Goal: Transaction & Acquisition: Purchase product/service

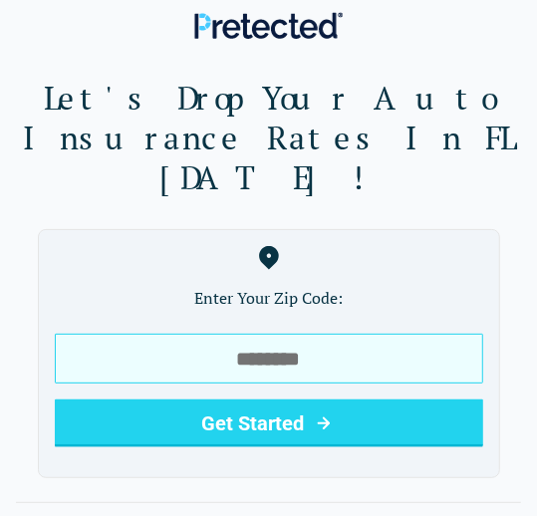
click at [327, 333] on input "tel" at bounding box center [269, 358] width 428 height 50
type input "*****"
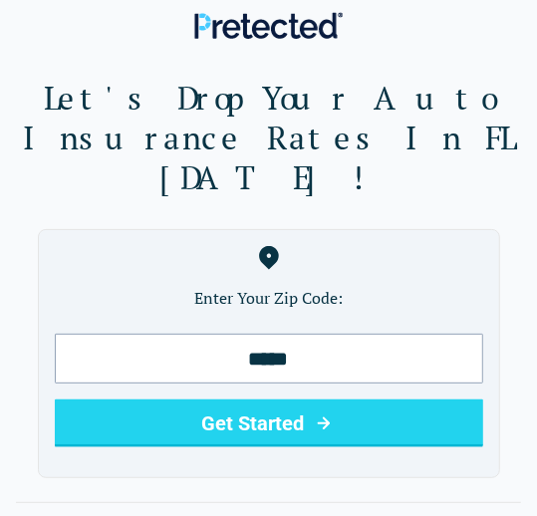
click at [262, 399] on button "Get Started" at bounding box center [269, 423] width 428 height 48
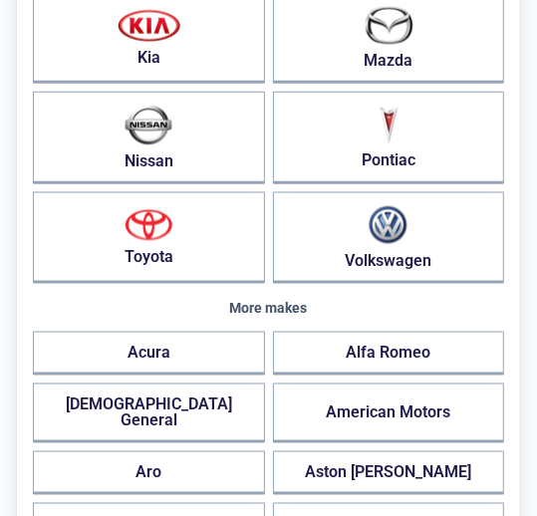
scroll to position [694, 0]
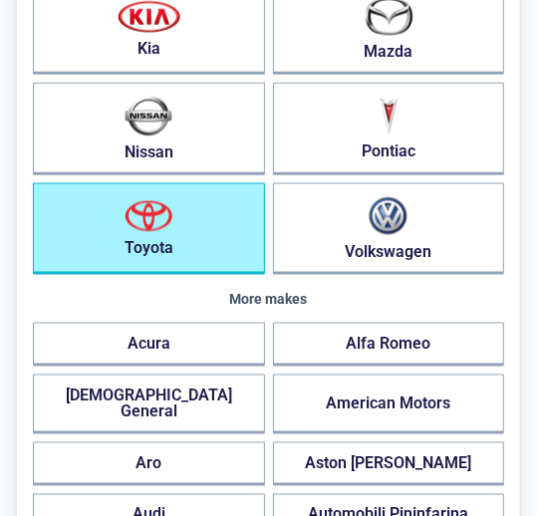
click at [155, 236] on button "Toyota" at bounding box center [149, 229] width 232 height 92
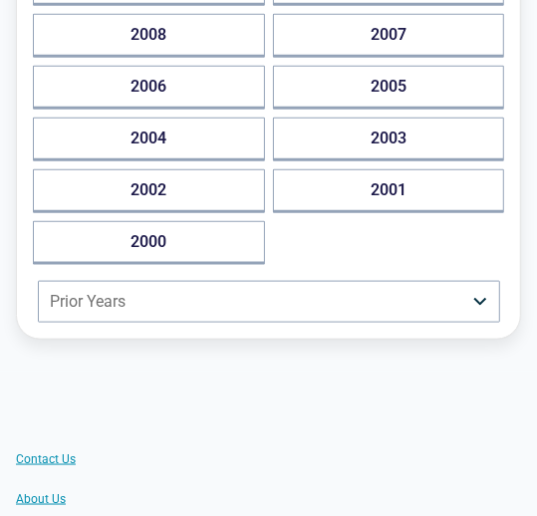
scroll to position [630, 0]
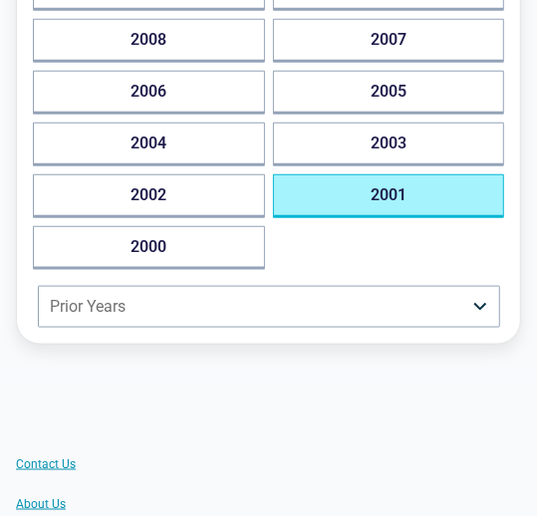
click at [391, 184] on button "2001" at bounding box center [389, 196] width 232 height 44
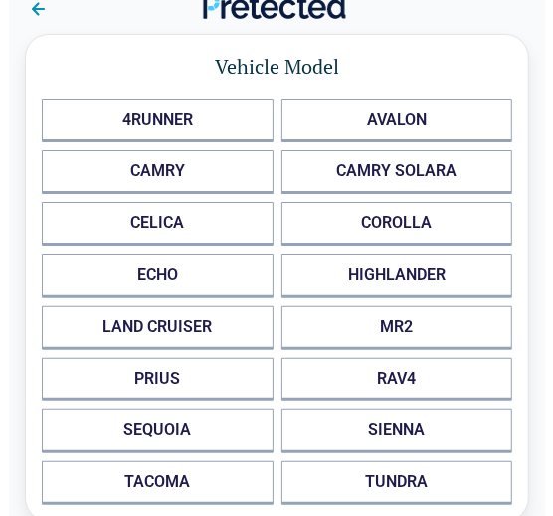
scroll to position [0, 0]
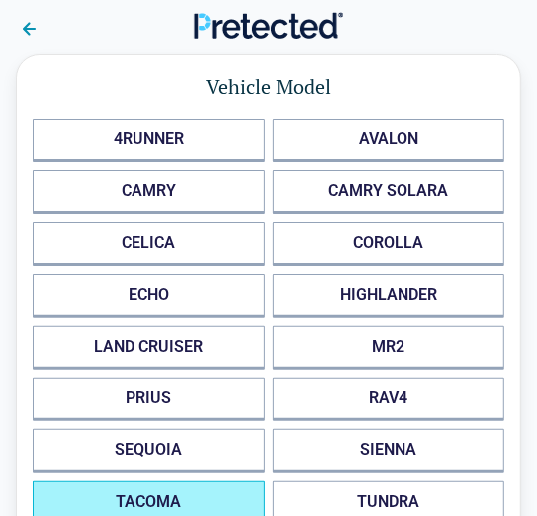
click at [163, 493] on button "TACOMA" at bounding box center [149, 503] width 232 height 44
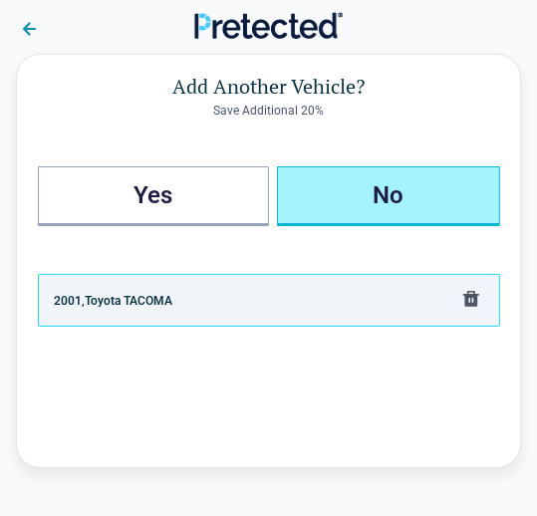
click at [395, 189] on button "No" at bounding box center [388, 196] width 223 height 60
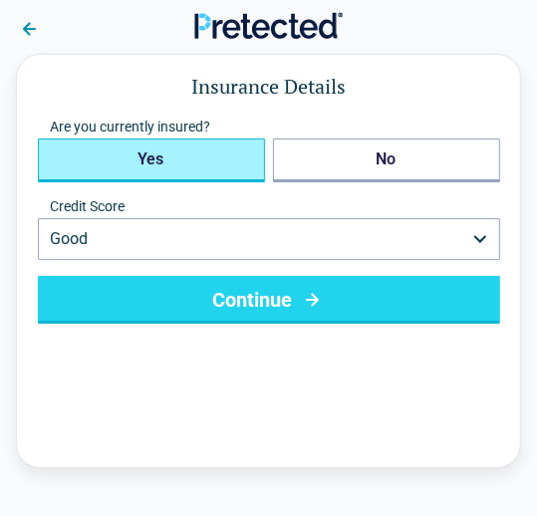
click at [209, 157] on button "Yes" at bounding box center [151, 160] width 227 height 44
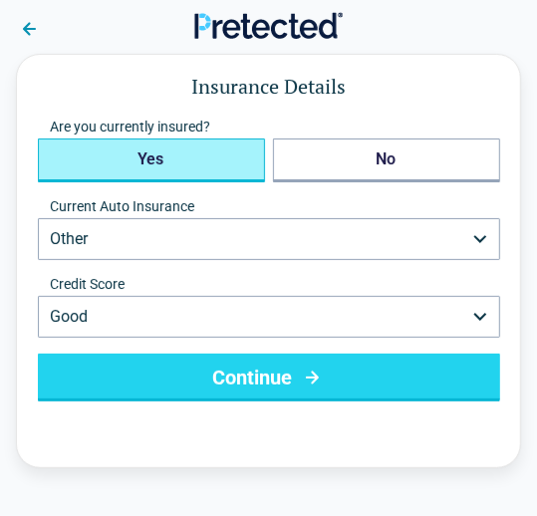
click at [165, 236] on button "Other" at bounding box center [269, 239] width 462 height 42
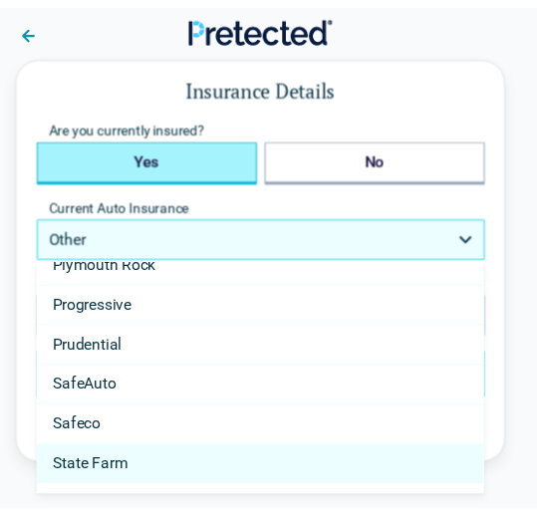
scroll to position [939, 0]
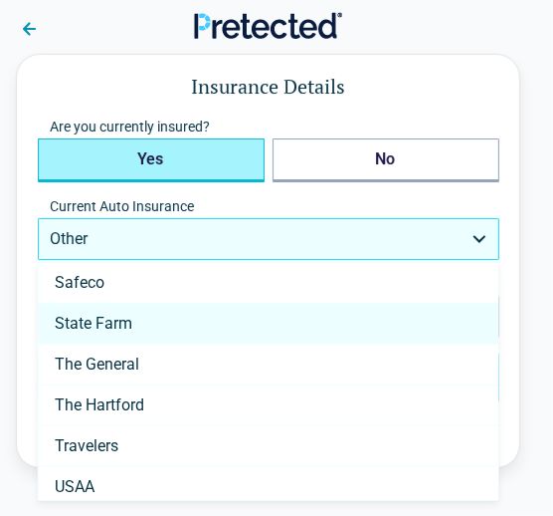
click at [116, 320] on span "State Farm" at bounding box center [94, 324] width 78 height 16
select select "**********"
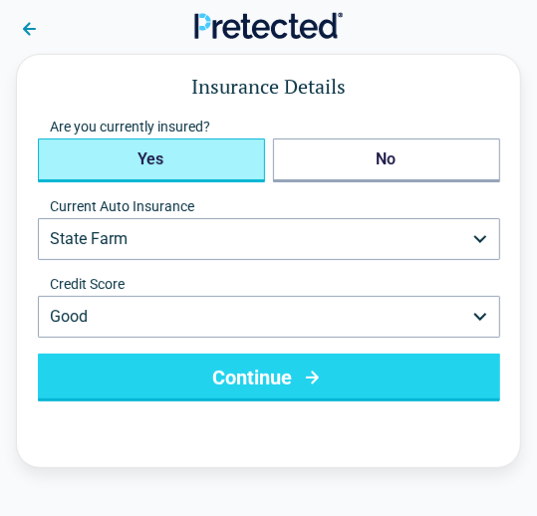
click at [256, 375] on button "Continue" at bounding box center [269, 377] width 462 height 48
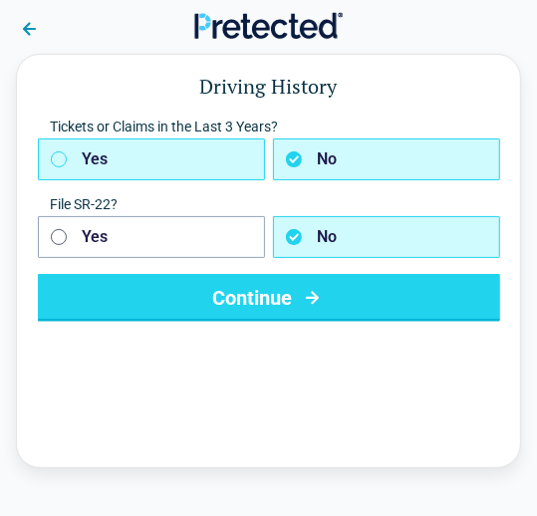
click at [55, 160] on icon "button" at bounding box center [59, 159] width 16 height 16
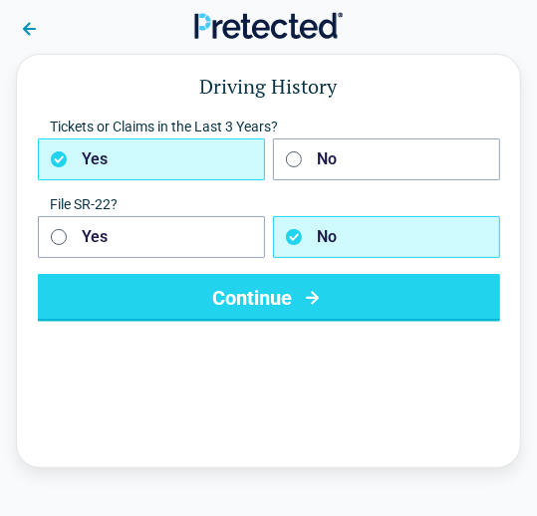
click at [270, 302] on button "Continue" at bounding box center [269, 298] width 462 height 48
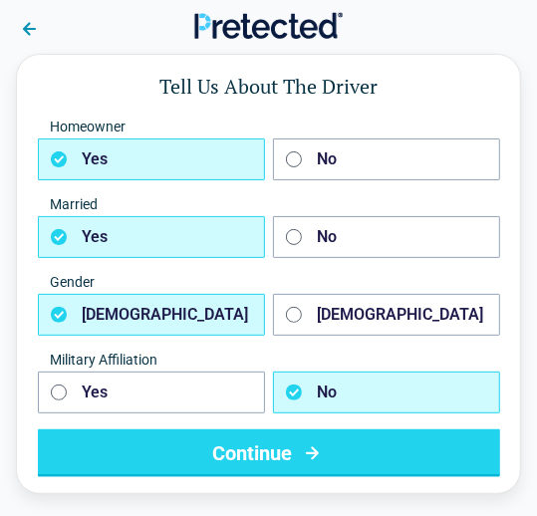
click at [40, 237] on button "Yes" at bounding box center [151, 237] width 227 height 42
click at [145, 239] on button "Yes" at bounding box center [151, 237] width 227 height 42
click at [161, 243] on button "Yes" at bounding box center [151, 237] width 227 height 42
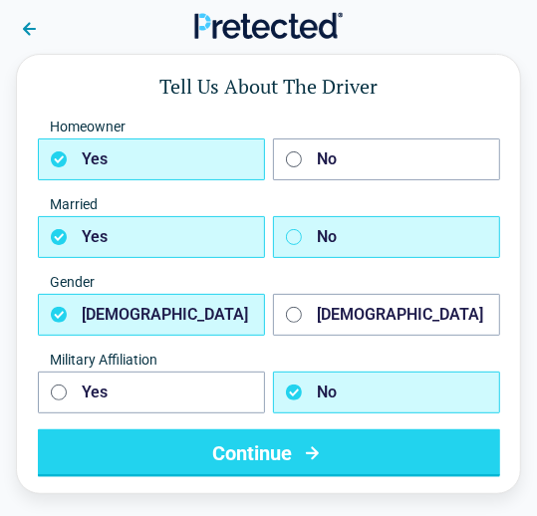
click at [293, 239] on icon "button" at bounding box center [294, 237] width 16 height 16
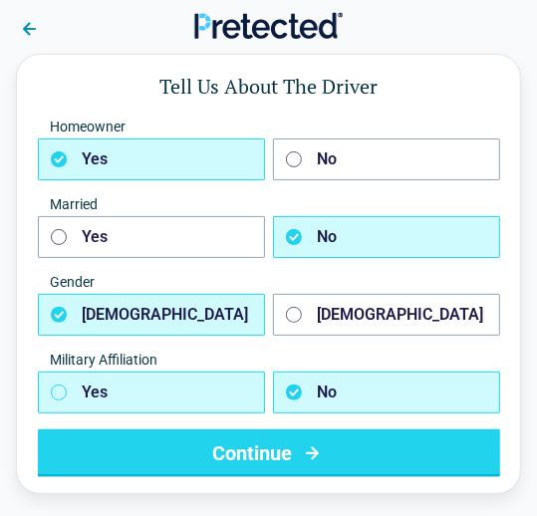
click at [58, 391] on icon "button" at bounding box center [59, 392] width 16 height 16
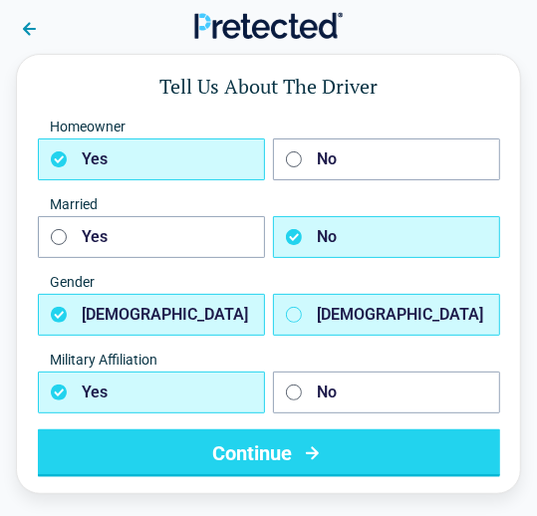
click at [290, 320] on rect "button" at bounding box center [293, 314] width 15 height 15
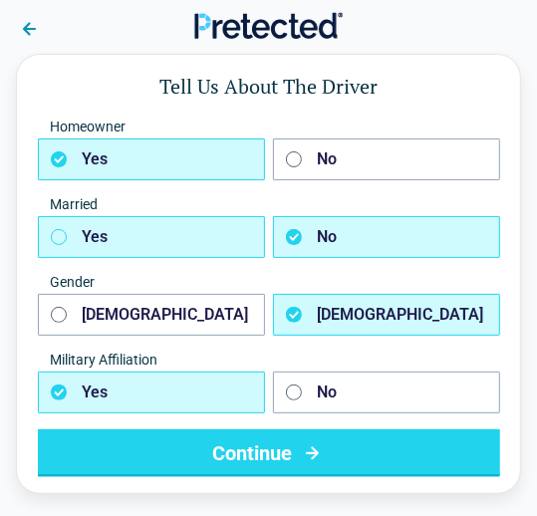
click at [58, 232] on icon "button" at bounding box center [59, 237] width 16 height 16
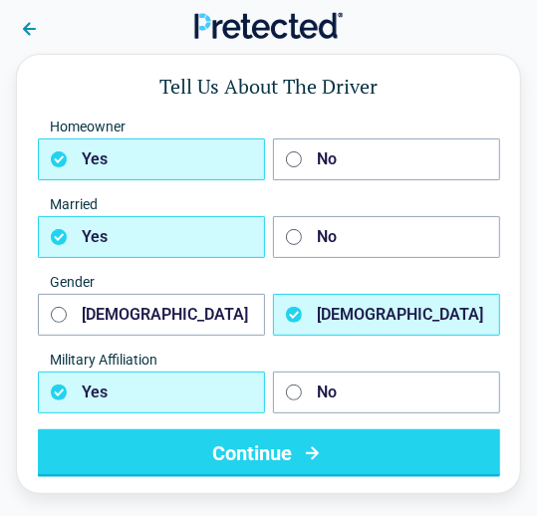
click at [148, 229] on button "Yes" at bounding box center [151, 237] width 227 height 42
type button "true"
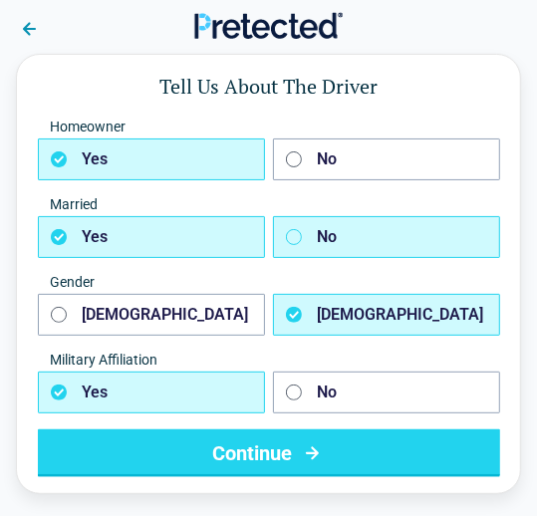
click at [317, 235] on button "No" at bounding box center [386, 237] width 227 height 42
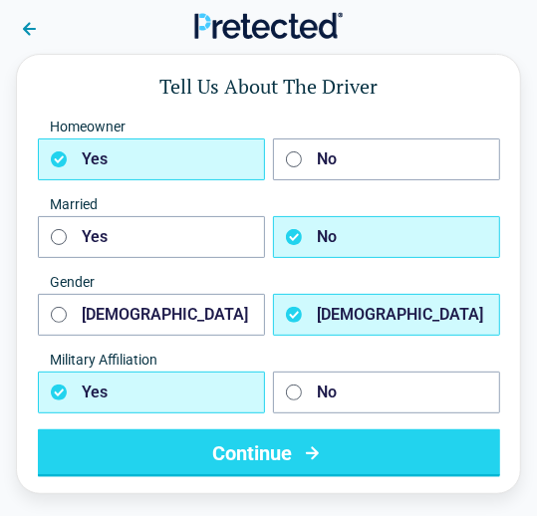
click at [252, 449] on button "Continue" at bounding box center [269, 453] width 462 height 48
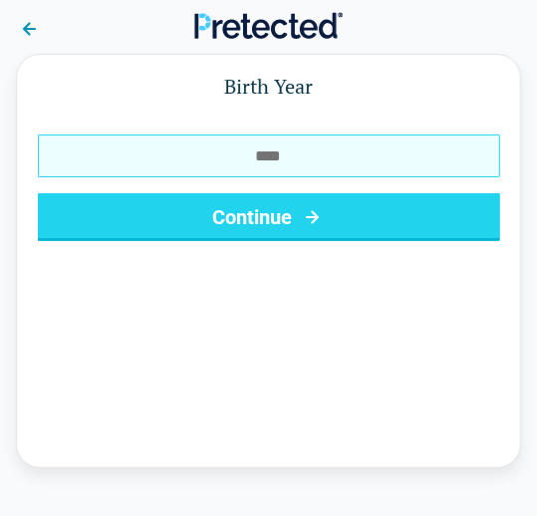
click at [292, 152] on input "Birth Year" at bounding box center [269, 155] width 462 height 43
click at [325, 148] on input "****" at bounding box center [269, 155] width 462 height 43
type input "*"
click at [327, 158] on input "****" at bounding box center [269, 155] width 462 height 43
type input "*"
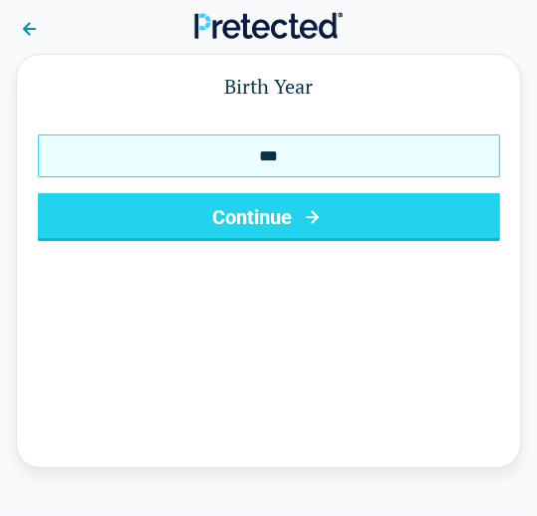
type input "****"
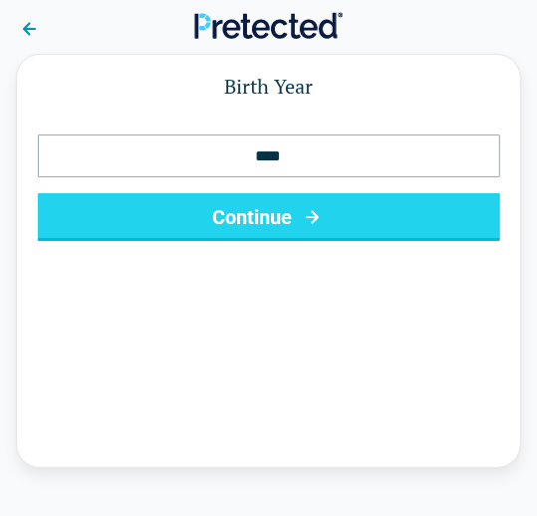
click at [250, 212] on button "Continue" at bounding box center [269, 217] width 462 height 48
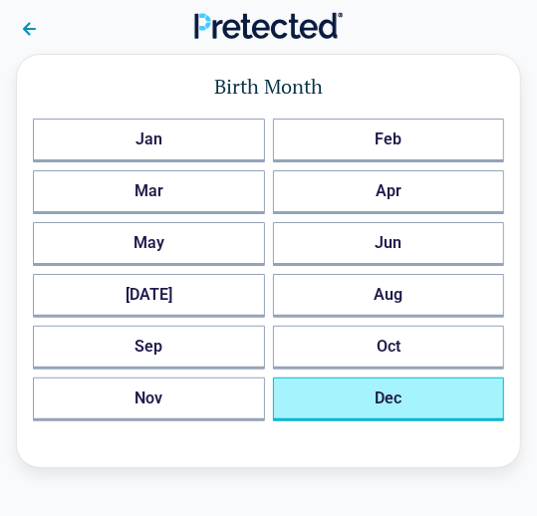
click at [385, 391] on button "Dec" at bounding box center [389, 399] width 232 height 44
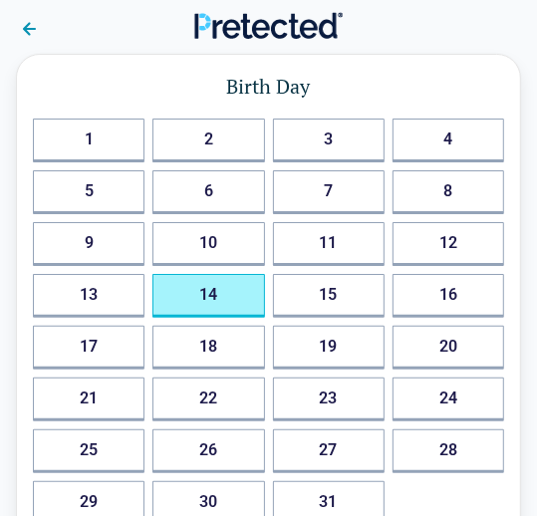
click at [214, 299] on button "14" at bounding box center [207, 296] width 111 height 44
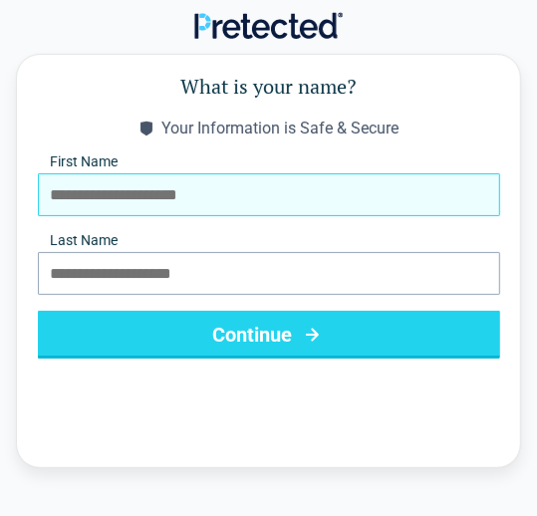
click at [267, 199] on input "First Name" at bounding box center [269, 194] width 462 height 43
click at [248, 194] on input "First Name" at bounding box center [269, 194] width 462 height 43
type input "******"
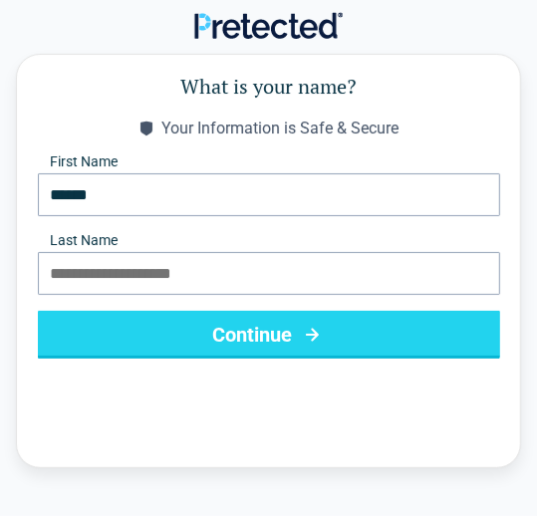
click at [194, 242] on label "Last Name" at bounding box center [269, 240] width 462 height 16
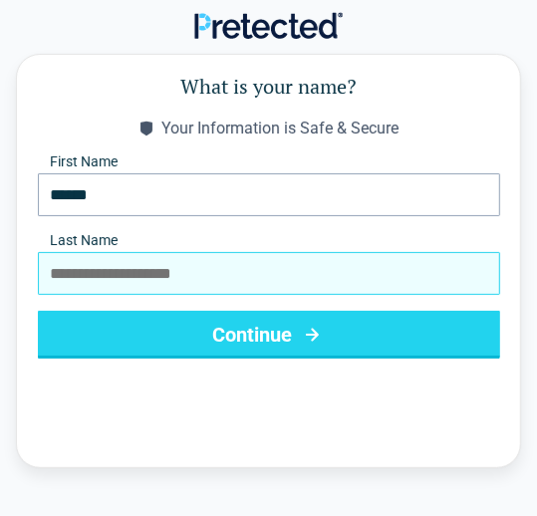
click at [194, 252] on input "Last Name" at bounding box center [269, 273] width 462 height 43
click at [247, 279] on input "Last Name" at bounding box center [269, 273] width 462 height 43
type input "****"
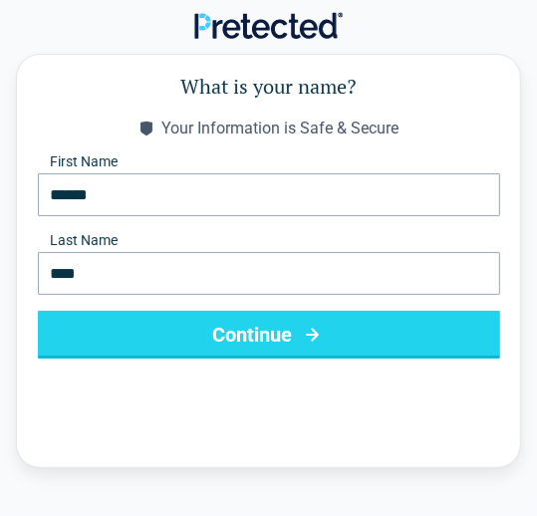
click at [280, 341] on button "Continue" at bounding box center [269, 335] width 462 height 48
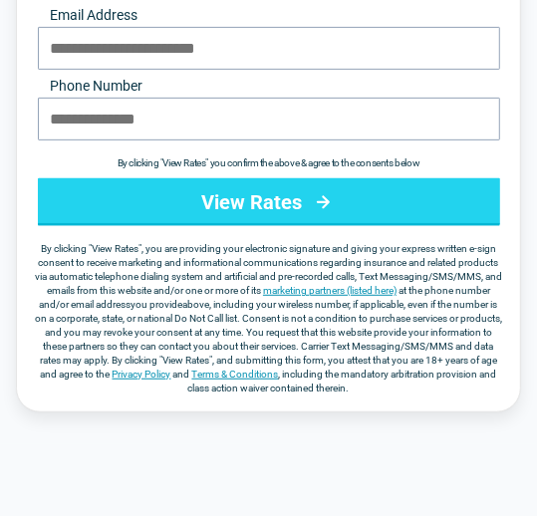
scroll to position [265, 0]
